Goal: Task Accomplishment & Management: Use online tool/utility

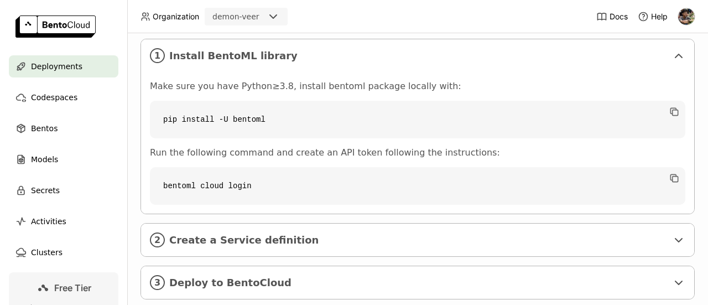
scroll to position [221, 0]
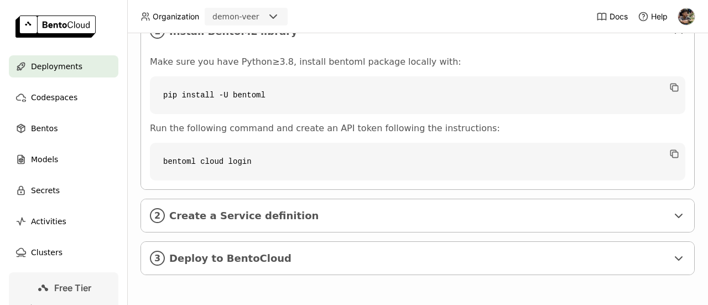
drag, startPoint x: 564, startPoint y: 30, endPoint x: 478, endPoint y: 90, distance: 105.1
click at [564, 30] on header "Organization demon-veer Docs Help" at bounding box center [354, 16] width 708 height 33
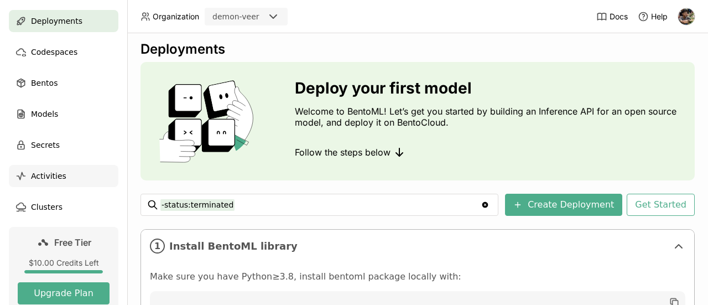
scroll to position [0, 0]
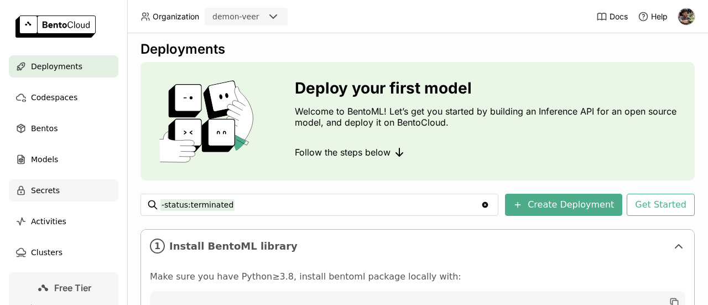
click at [57, 190] on div "Secrets" at bounding box center [64, 190] width 110 height 22
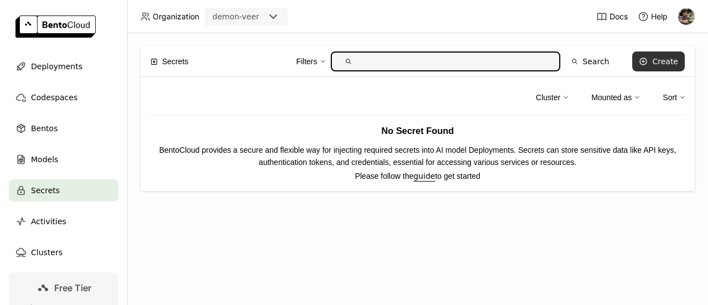
click at [664, 63] on div "Create" at bounding box center [665, 61] width 26 height 9
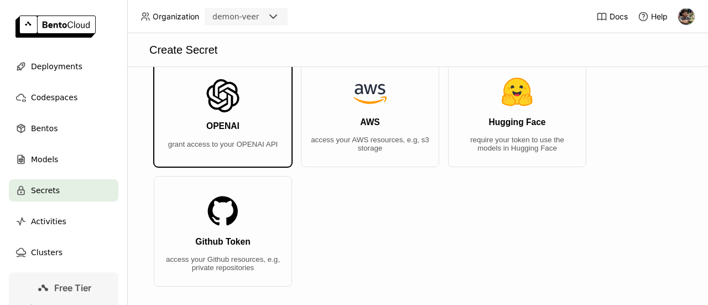
scroll to position [55, 0]
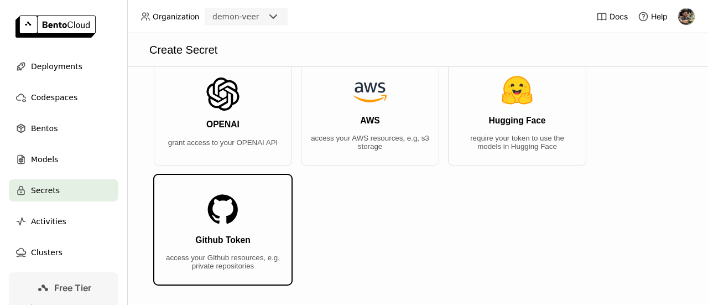
click at [254, 223] on button "Github Token access your Github resources, e.g, private repositories" at bounding box center [223, 229] width 138 height 111
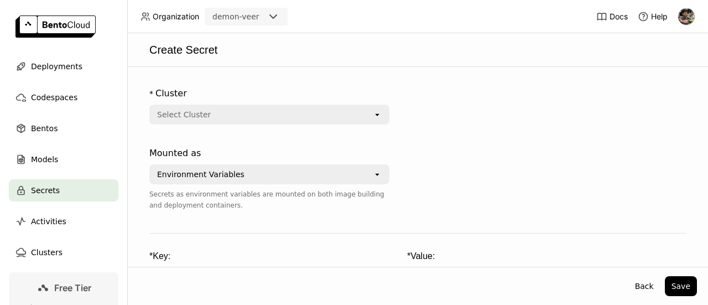
click at [282, 107] on div "Select Cluster" at bounding box center [262, 115] width 222 height 18
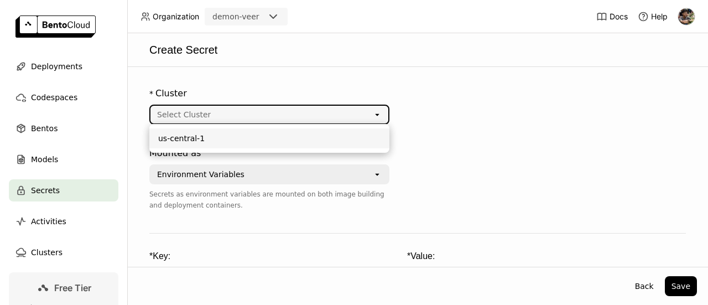
click at [335, 136] on div "us-central-1" at bounding box center [269, 138] width 222 height 11
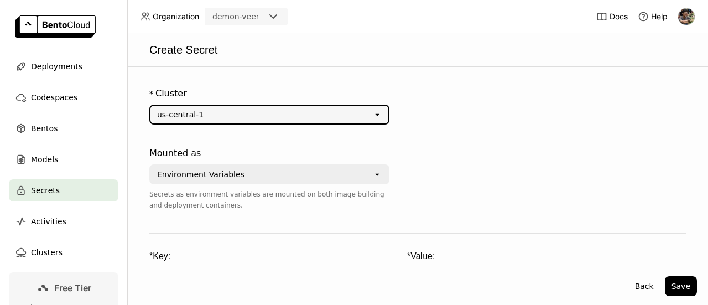
click at [516, 123] on div "* Cluster us-central-1 open" at bounding box center [398, 112] width 498 height 60
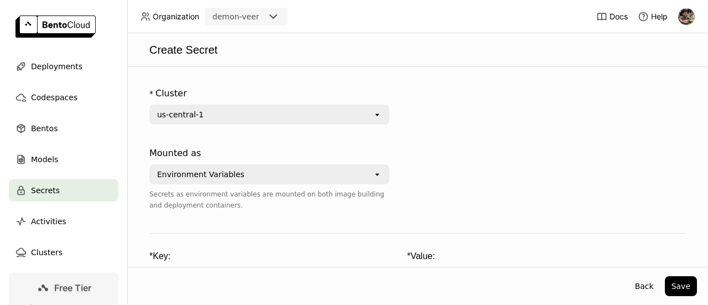
click at [339, 175] on div "Environment Variables" at bounding box center [262, 174] width 222 height 18
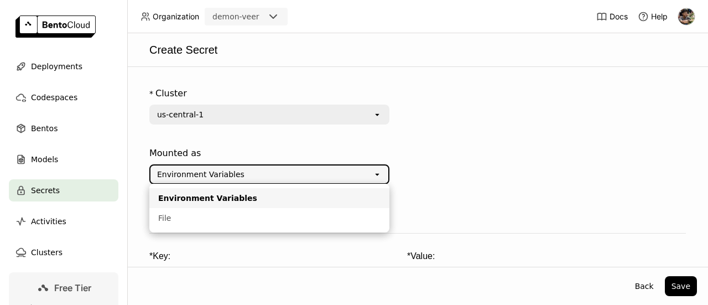
click at [467, 162] on div at bounding box center [527, 185] width 240 height 86
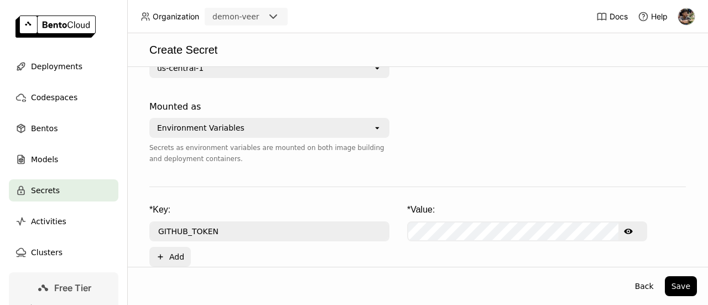
scroll to position [121, 0]
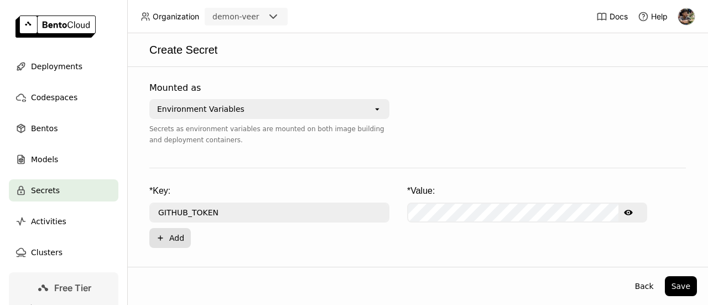
click at [169, 241] on button "Plus Add" at bounding box center [170, 238] width 42 height 20
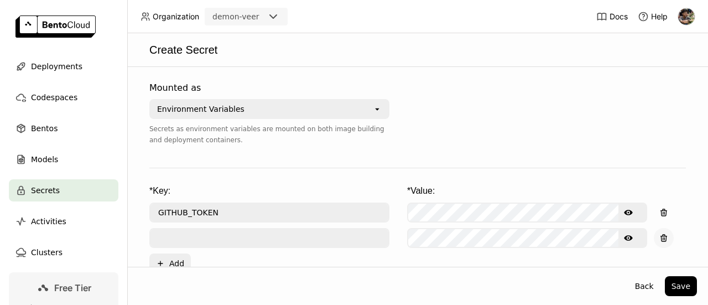
click at [657, 239] on button "button" at bounding box center [664, 238] width 20 height 20
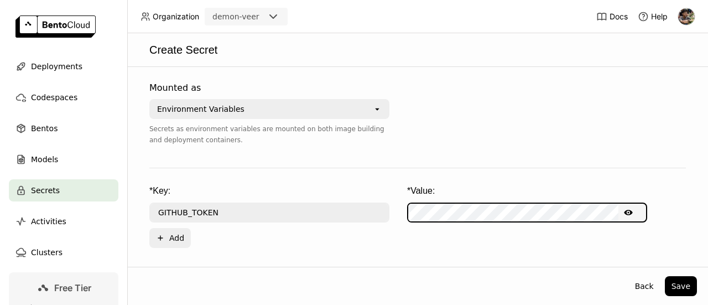
click at [628, 211] on icon "Show password text" at bounding box center [628, 212] width 9 height 9
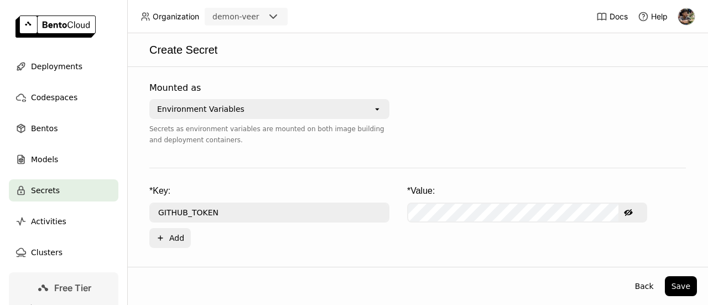
click at [630, 212] on icon "Hide password text" at bounding box center [628, 212] width 9 height 9
click at [630, 212] on icon "Show password text" at bounding box center [628, 212] width 9 height 9
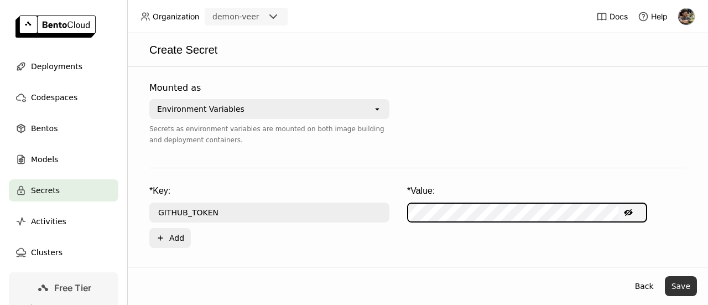
click at [685, 284] on button "Save" at bounding box center [681, 286] width 32 height 20
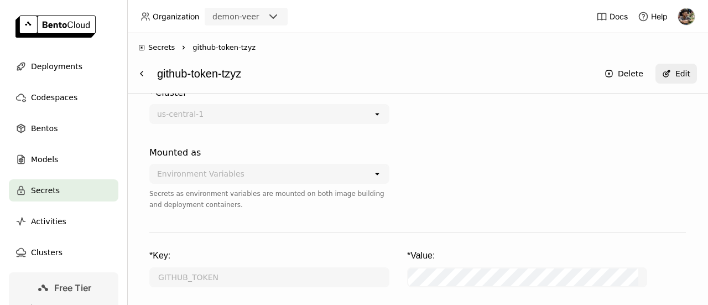
scroll to position [84, 0]
click at [569, 106] on div "* Cluster us-central-1 open" at bounding box center [398, 110] width 498 height 60
click at [53, 132] on span "Bentos" at bounding box center [44, 128] width 27 height 13
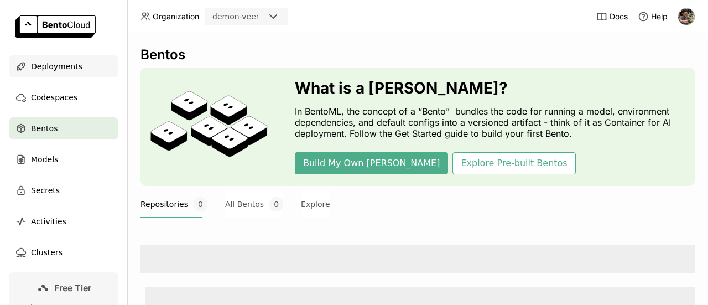
click at [79, 66] on div "Deployments" at bounding box center [64, 66] width 110 height 22
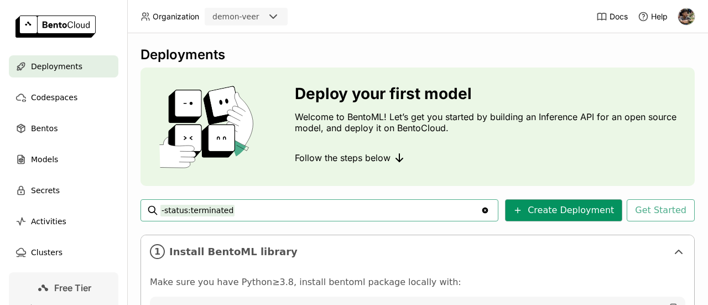
click at [589, 210] on button "Create Deployment" at bounding box center [563, 210] width 117 height 22
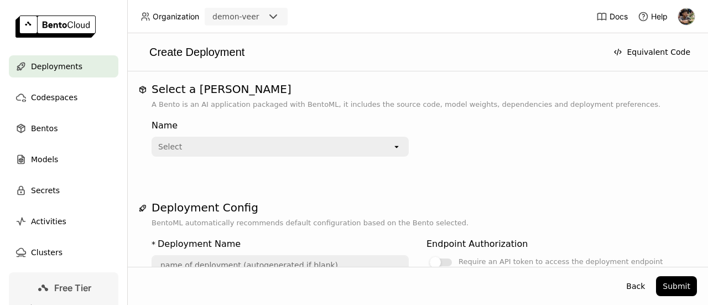
click at [392, 145] on icon "open" at bounding box center [396, 146] width 9 height 9
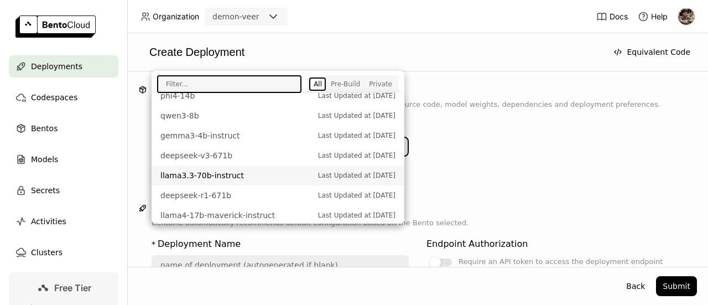
scroll to position [332, 0]
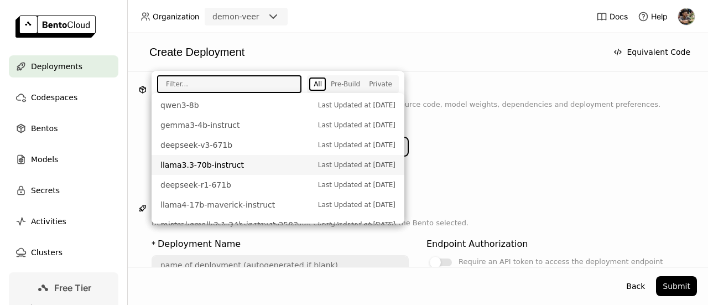
click at [530, 170] on div "Name Select open" at bounding box center [418, 142] width 532 height 64
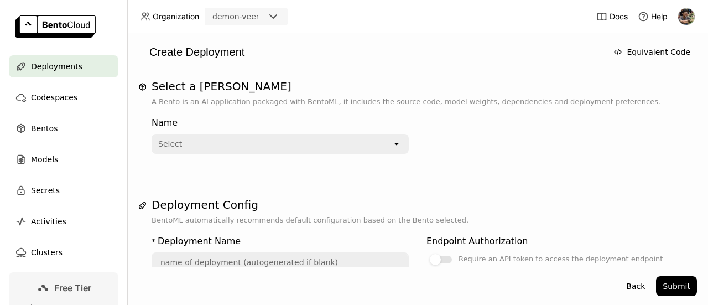
scroll to position [0, 0]
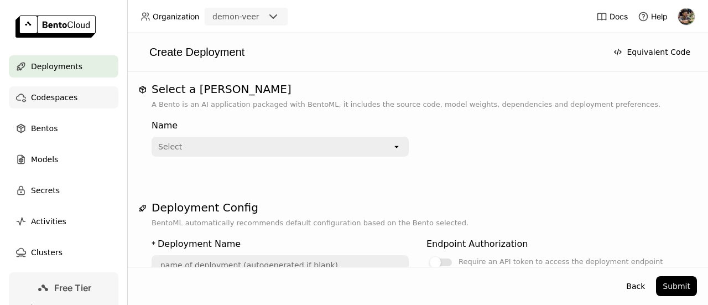
click at [21, 96] on icon at bounding box center [20, 97] width 11 height 11
